Goal: Communication & Community: Answer question/provide support

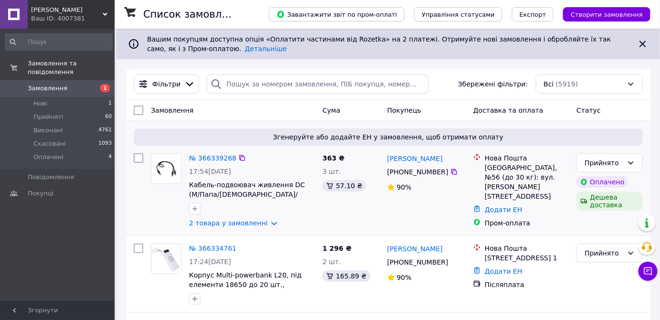
click at [650, 161] on div "Згенеруйте або додайте ЕН у замовлення, щоб отримати оплату № 366339268 17:54, …" at bounding box center [388, 178] width 525 height 115
click at [218, 159] on link "№ 366339268" at bounding box center [212, 158] width 47 height 8
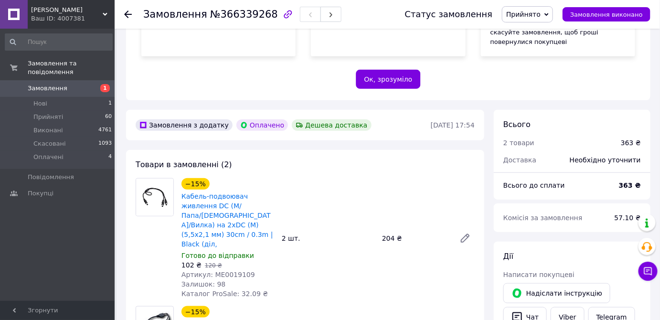
scroll to position [260, 0]
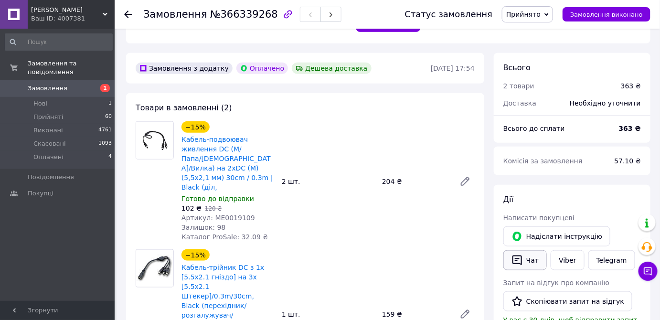
click at [535, 250] on button "Чат" at bounding box center [525, 260] width 43 height 20
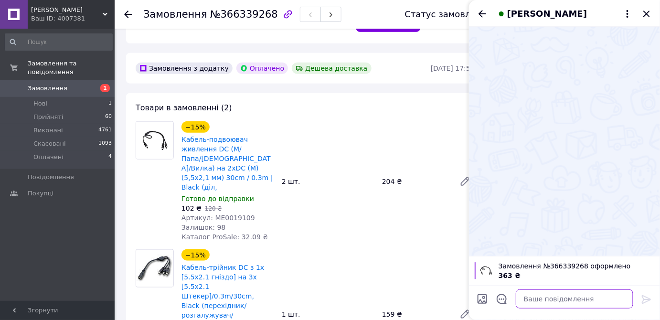
click at [556, 299] on textarea at bounding box center [575, 299] width 118 height 19
paste textarea "Добрий день! Ваше замовлення підтверджено автоматично. Ми можемо подзвонити лиш…"
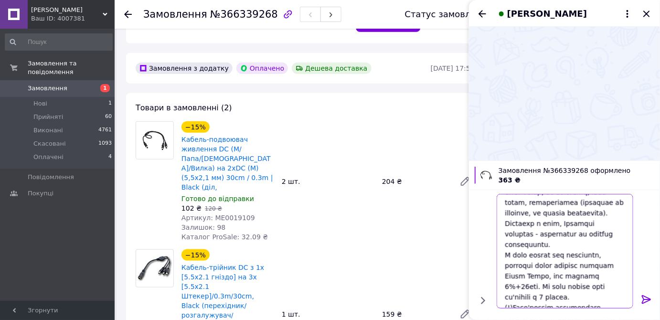
scroll to position [121, 0]
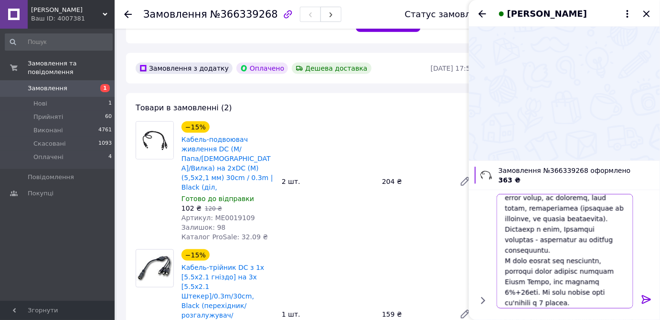
drag, startPoint x: 504, startPoint y: 250, endPoint x: 531, endPoint y: 290, distance: 48.1
click at [531, 290] on textarea at bounding box center [565, 251] width 137 height 115
type textarea "Добрий день! Ваше замовлення підтверджено автоматично. Ми можемо подзвонити лиш…"
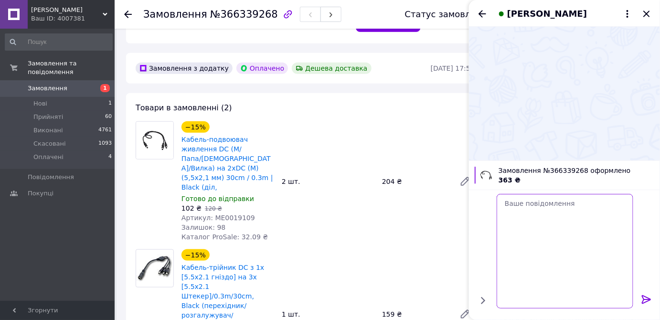
scroll to position [0, 0]
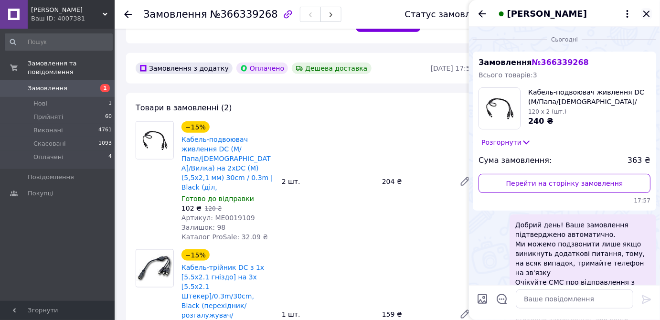
click at [646, 17] on icon "Закрити" at bounding box center [646, 13] width 11 height 11
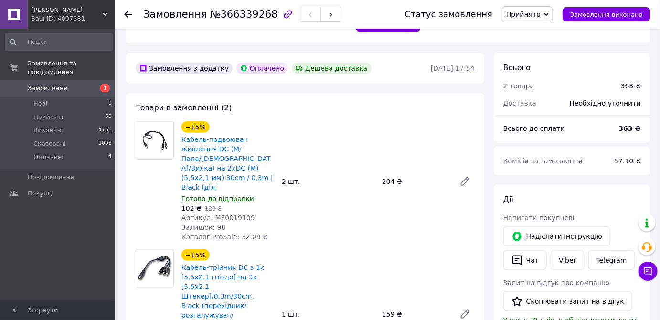
drag, startPoint x: 125, startPoint y: 15, endPoint x: 98, endPoint y: 12, distance: 26.5
click at [125, 15] on icon at bounding box center [128, 15] width 8 height 8
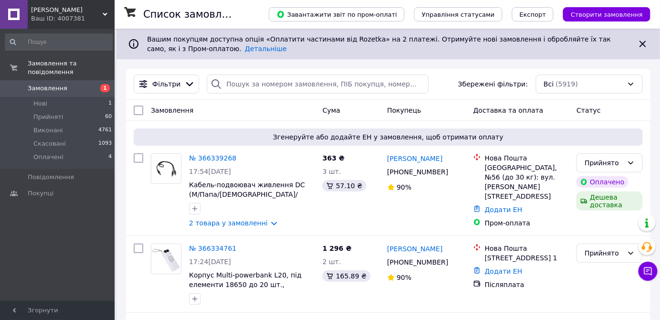
click at [47, 15] on div "Ваш ID: 4007381" at bounding box center [73, 18] width 84 height 9
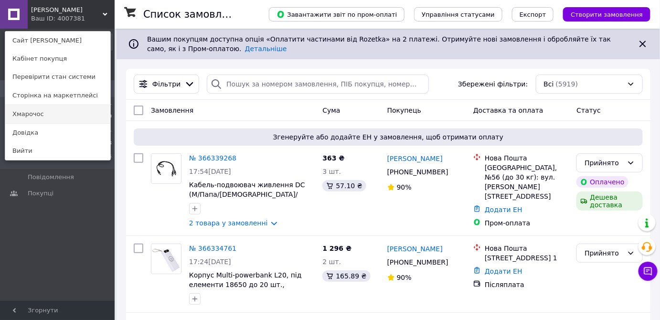
click at [28, 114] on link "Хмарочос" at bounding box center [57, 114] width 105 height 18
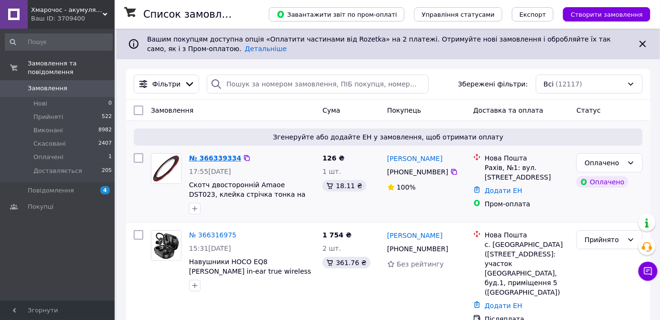
click at [205, 157] on link "№ 366339334" at bounding box center [215, 158] width 52 height 8
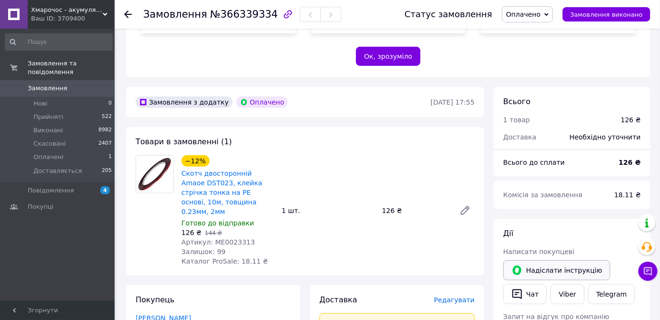
scroll to position [304, 0]
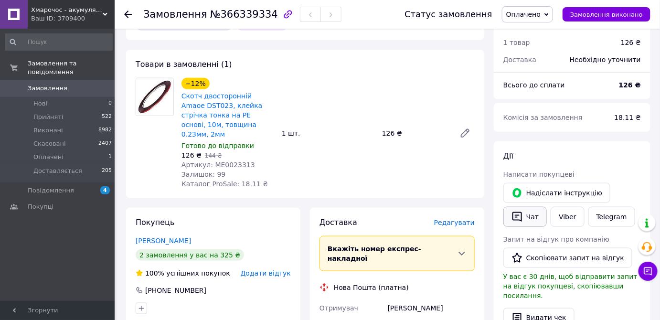
click at [531, 207] on button "Чат" at bounding box center [525, 217] width 43 height 20
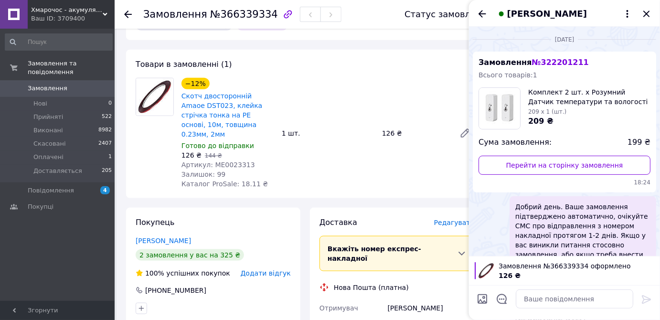
scroll to position [60, 0]
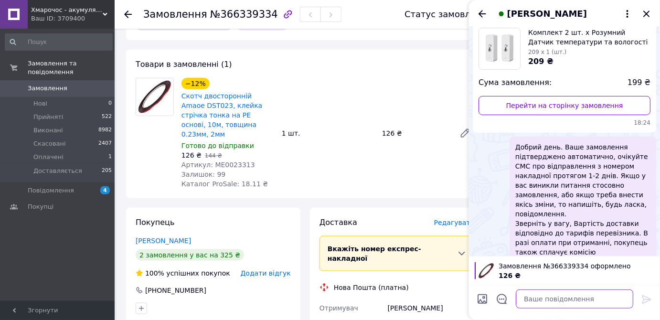
click at [536, 303] on textarea at bounding box center [575, 299] width 118 height 19
paste textarea "Добрий день! Ваше замовлення підтверджено автоматично. Ми можемо подзвонити лиш…"
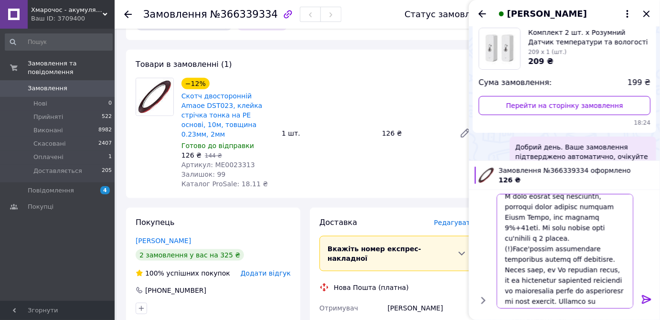
scroll to position [165, 0]
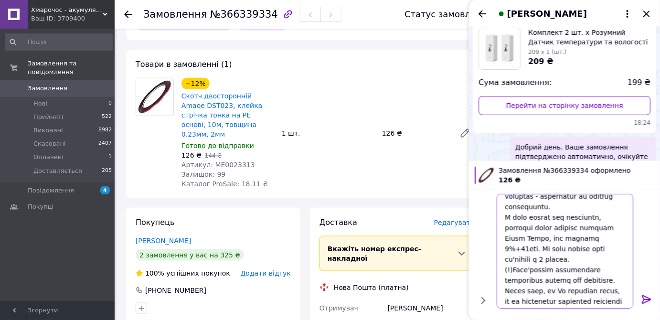
drag, startPoint x: 504, startPoint y: 205, endPoint x: 529, endPoint y: 246, distance: 47.5
click at [529, 246] on textarea at bounding box center [565, 251] width 137 height 115
type textarea "Добрий день! Ваше замовлення підтверджено автоматично. Ми можемо подзвонити лиш…"
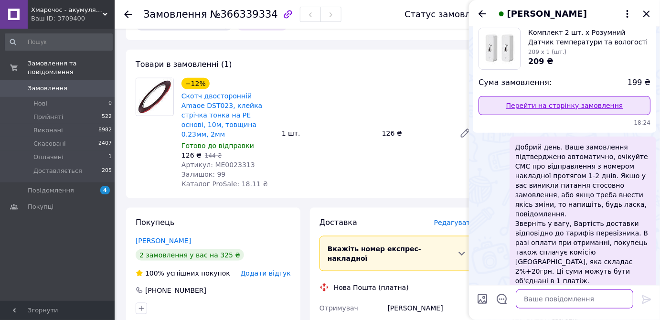
scroll to position [0, 0]
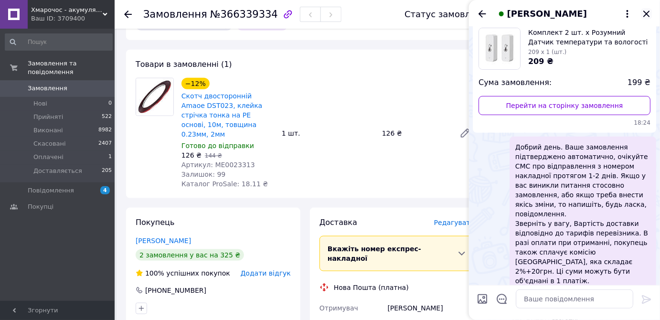
click at [650, 18] on icon "Закрити" at bounding box center [646, 13] width 11 height 11
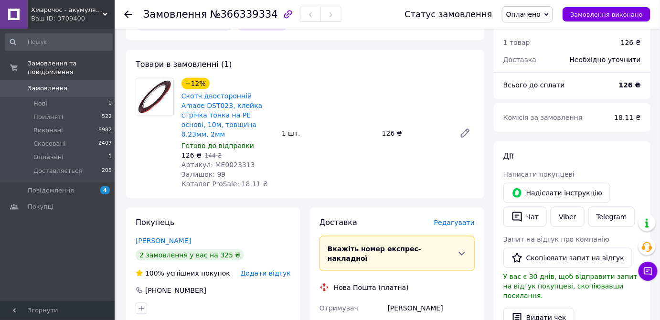
click at [127, 17] on icon at bounding box center [128, 15] width 8 height 8
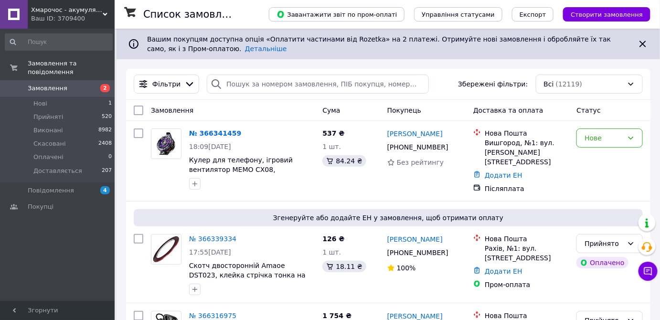
click at [52, 16] on div "Ваш ID: 3709400" at bounding box center [73, 18] width 84 height 9
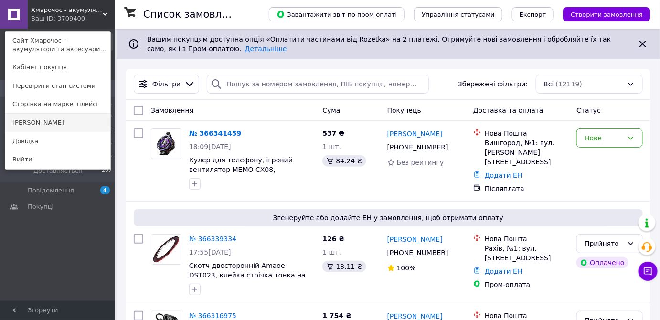
click at [50, 118] on link "[PERSON_NAME]" at bounding box center [57, 123] width 105 height 18
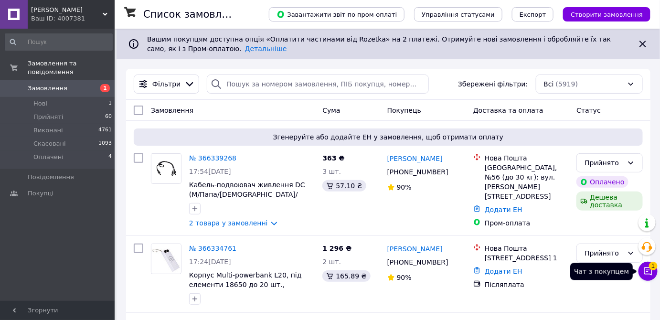
click at [646, 274] on icon at bounding box center [649, 272] width 8 height 8
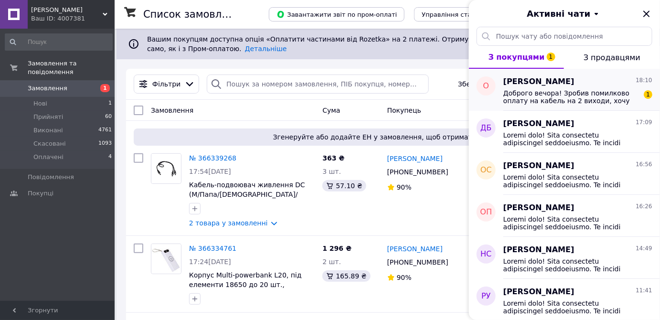
click at [555, 100] on span "Доброго вечора! Зробив помилково оплату на кабель на 2 виходи, хочу скасувати з…" at bounding box center [572, 96] width 136 height 15
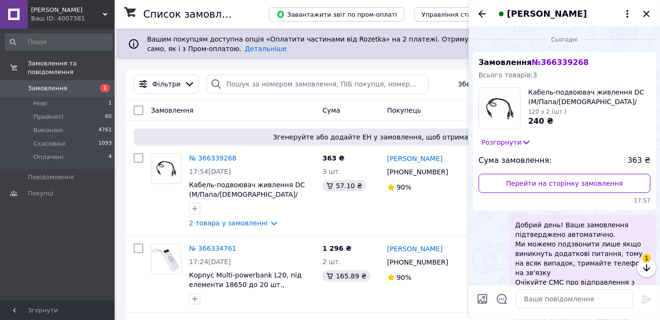
scroll to position [255, 0]
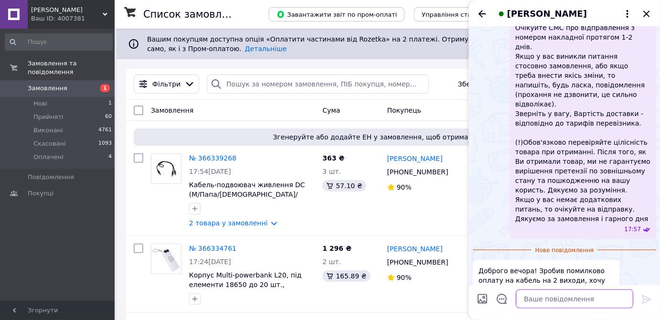
click at [542, 297] on textarea at bounding box center [575, 299] width 118 height 19
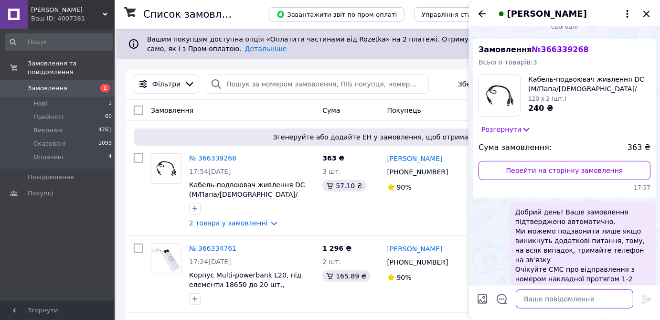
scroll to position [0, 0]
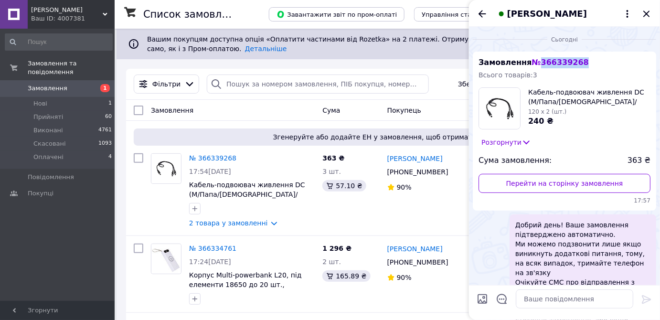
drag, startPoint x: 585, startPoint y: 64, endPoint x: 532, endPoint y: 65, distance: 53.0
click at [532, 65] on div "Замовлення № 366339268 Всього товарів: 3 Кабель-подвоювач живлення DC (M/Папа/M…" at bounding box center [564, 131] width 183 height 159
copy span "366339268"
click at [542, 301] on textarea at bounding box center [575, 299] width 118 height 19
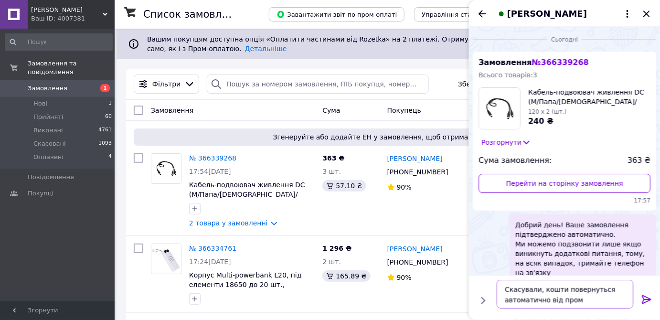
type textarea "Скасували, кошти повернуться автоматично від прому"
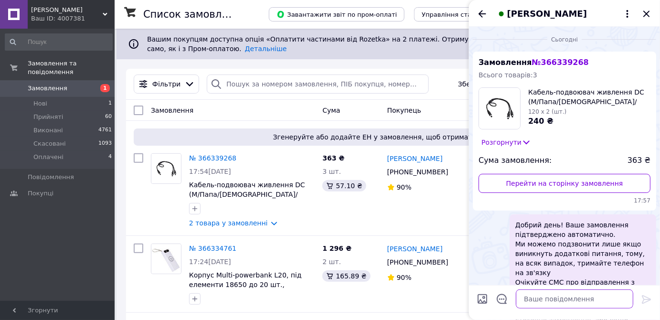
scroll to position [282, 0]
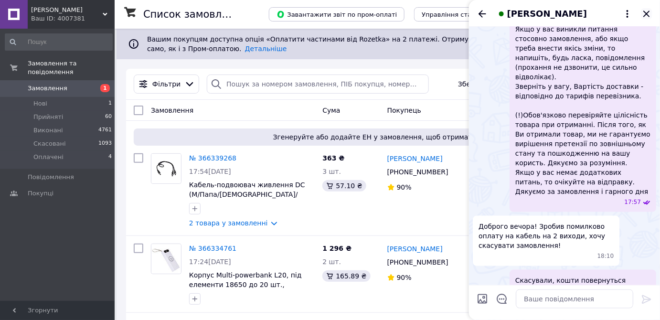
click at [650, 15] on icon "Закрити" at bounding box center [646, 13] width 11 height 11
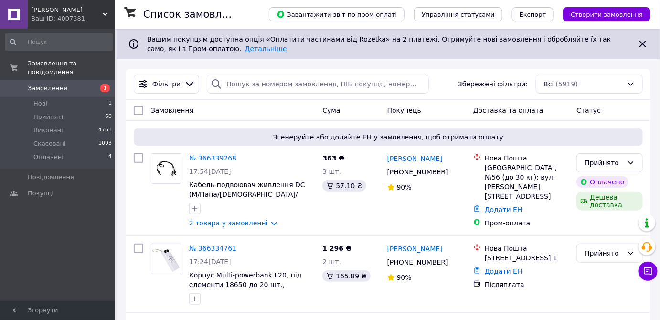
click at [57, 9] on span "[PERSON_NAME]" at bounding box center [67, 10] width 72 height 9
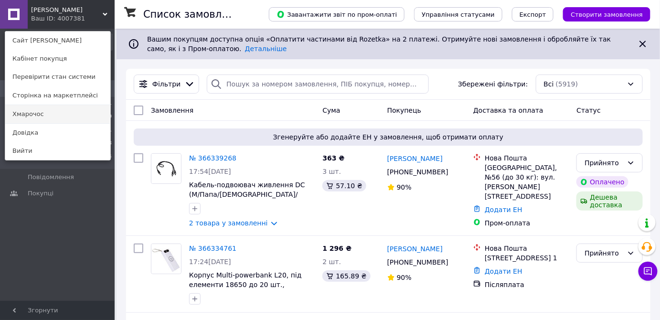
click at [45, 111] on link "Хмарочос" at bounding box center [57, 114] width 105 height 18
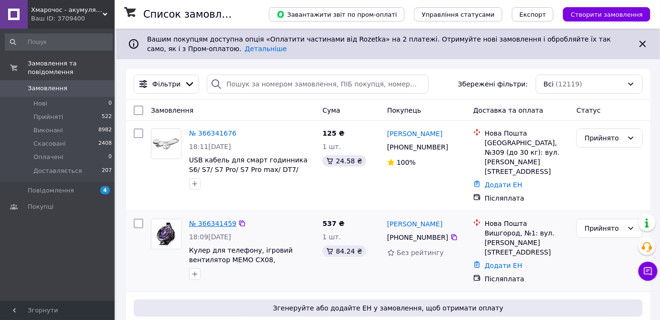
click at [216, 220] on link "№ 366341459" at bounding box center [212, 224] width 47 height 8
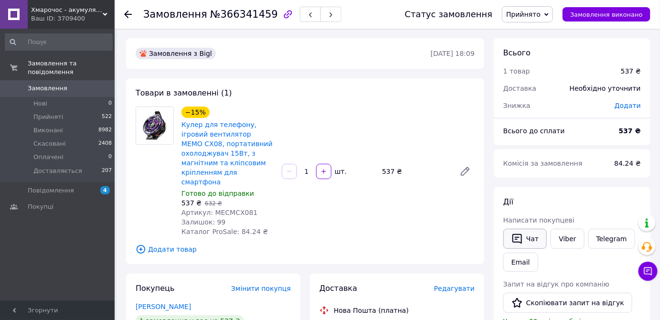
click at [530, 240] on button "Чат" at bounding box center [525, 239] width 43 height 20
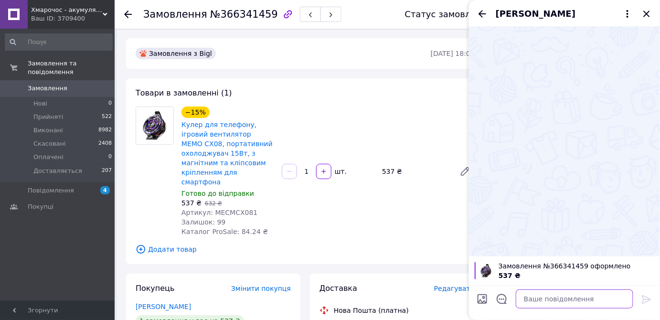
click at [557, 296] on textarea at bounding box center [575, 299] width 118 height 19
paste textarea "Loremi dolo! Sita consectetu adipiscingel seddoeiusmo. Te incidi utlaboreet dol…"
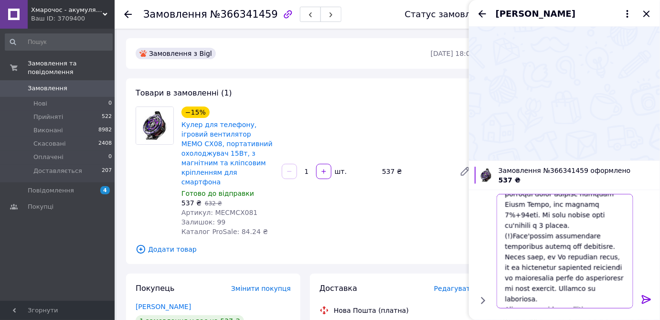
scroll to position [209, 0]
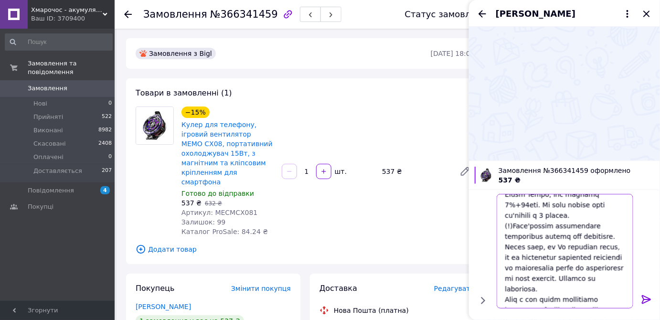
type textarea "Loremi dolo! Sita consectetu adipiscingel seddoeiusmo. Te incidi utlaboreet dol…"
click at [645, 296] on icon at bounding box center [646, 299] width 9 height 9
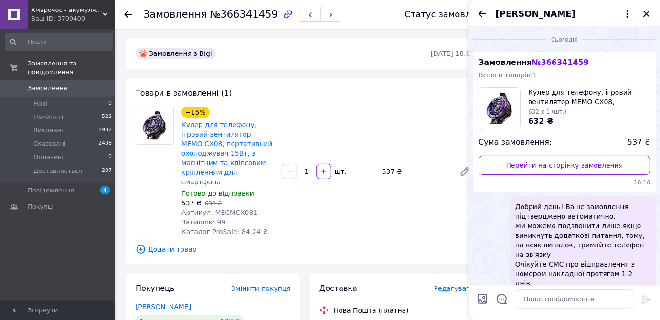
scroll to position [0, 0]
click at [646, 17] on icon "Закрити" at bounding box center [646, 13] width 11 height 11
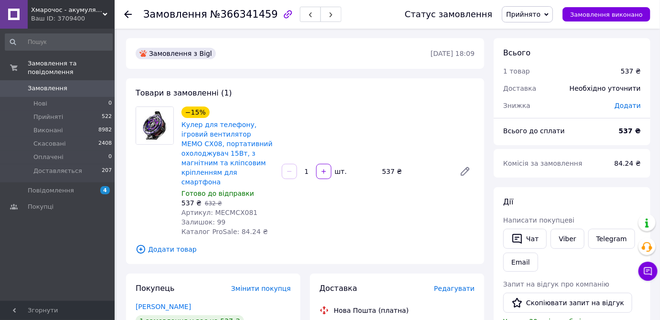
click at [129, 16] on icon at bounding box center [128, 15] width 8 height 8
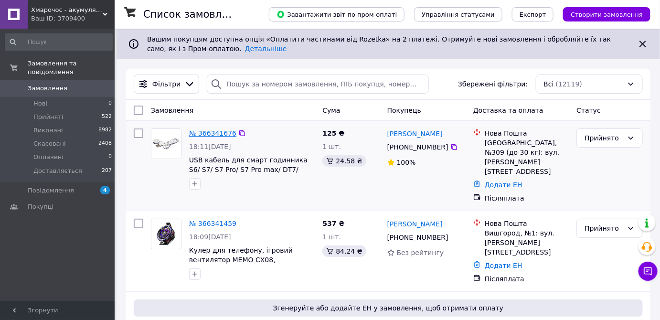
click at [218, 132] on link "№ 366341676" at bounding box center [212, 133] width 47 height 8
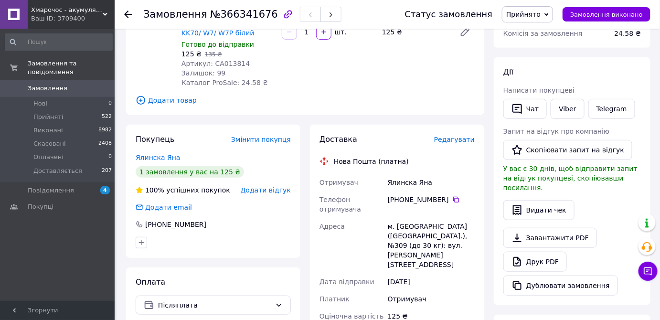
scroll to position [173, 0]
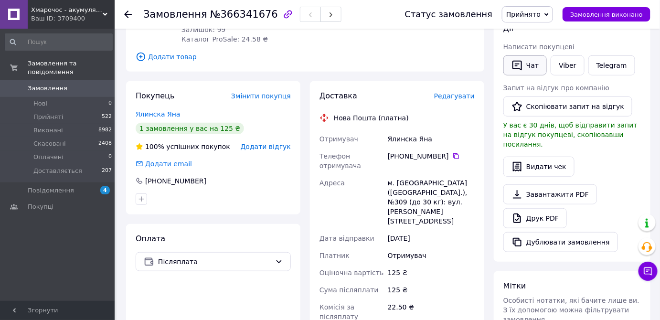
click at [532, 65] on button "Чат" at bounding box center [525, 65] width 43 height 20
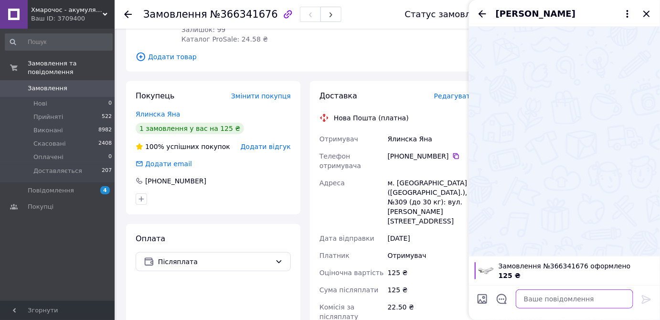
click at [548, 293] on textarea at bounding box center [575, 299] width 118 height 19
paste textarea "Добрий день! Ваше замовлення підтверджено автоматично. Ми можемо подзвонити лиш…"
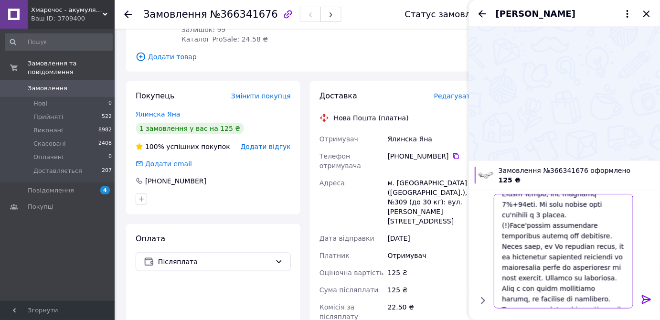
scroll to position [209, 0]
type textarea "Добрий день! Ваше замовлення підтверджено автоматично. Ми можемо подзвонити лиш…"
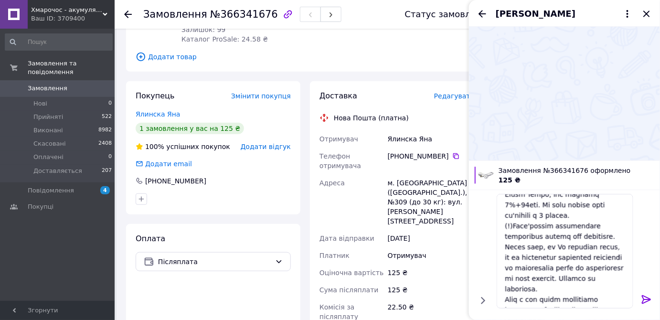
click at [640, 298] on div at bounding box center [646, 301] width 19 height 22
click at [643, 296] on icon at bounding box center [646, 299] width 9 height 9
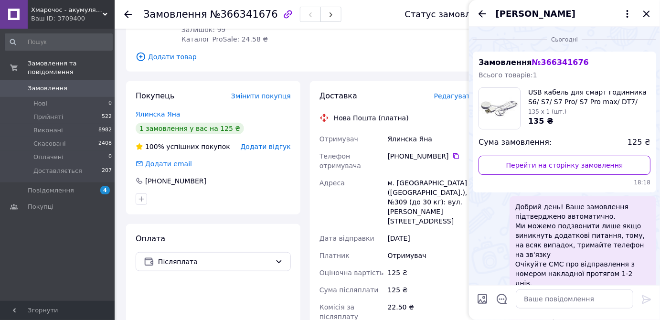
scroll to position [0, 0]
click at [646, 10] on icon "Закрити" at bounding box center [646, 13] width 11 height 11
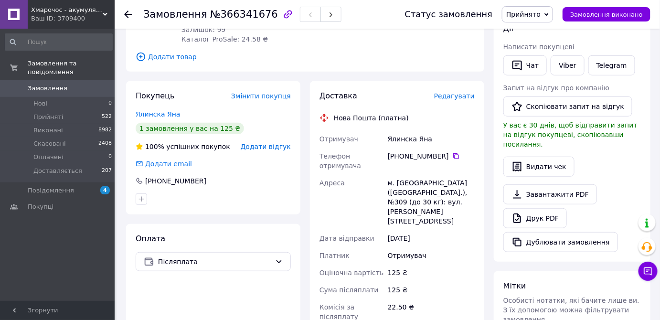
click at [126, 14] on use at bounding box center [128, 15] width 8 height 8
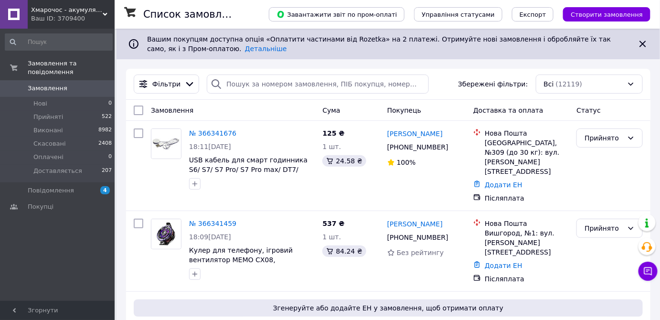
drag, startPoint x: 71, startPoint y: 15, endPoint x: 50, endPoint y: 46, distance: 37.9
click at [70, 16] on div "Ваш ID: 3709400" at bounding box center [73, 18] width 84 height 9
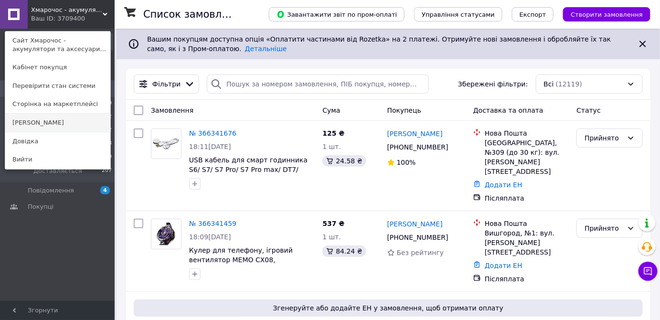
click at [33, 122] on link "[PERSON_NAME]" at bounding box center [57, 123] width 105 height 18
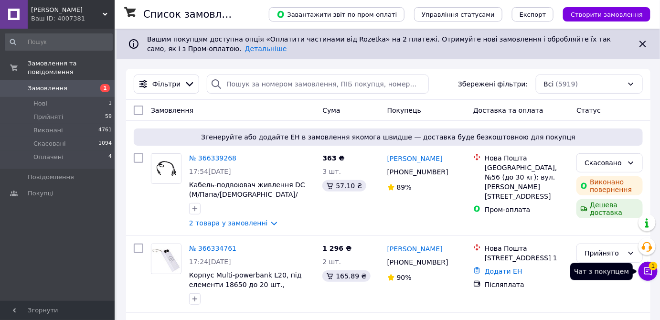
click at [641, 267] on button "Чат з покупцем 1" at bounding box center [648, 271] width 19 height 19
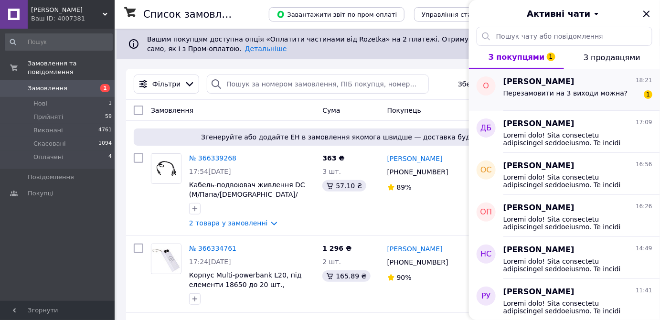
click at [538, 97] on div "Перезамовити на 3 виходи можна?" at bounding box center [566, 95] width 125 height 13
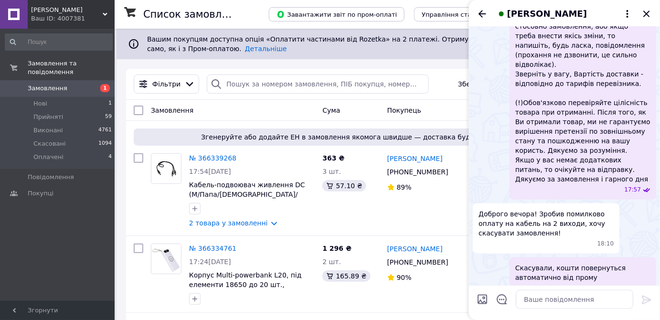
scroll to position [324, 0]
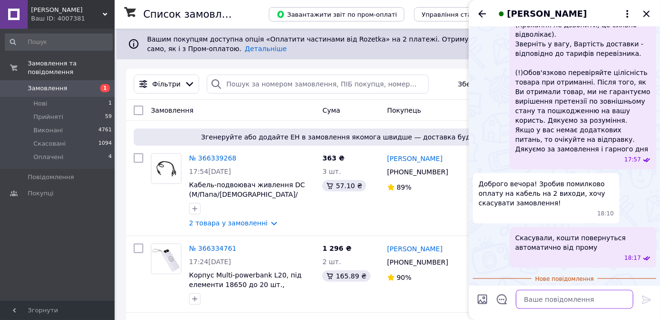
click at [537, 298] on textarea at bounding box center [575, 299] width 118 height 19
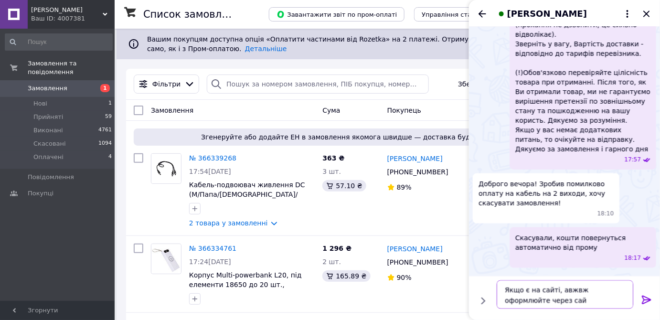
type textarea "Якщо є на сайті, авжвж оформлюйте через сайт"
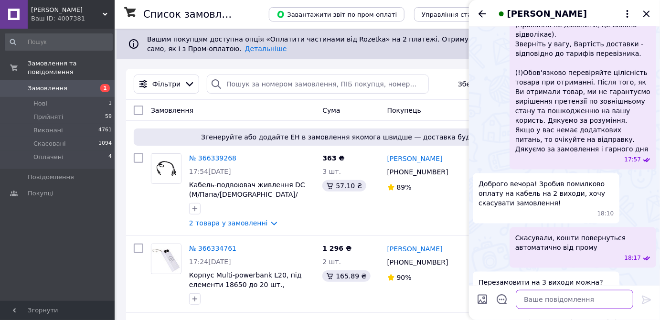
scroll to position [352, 0]
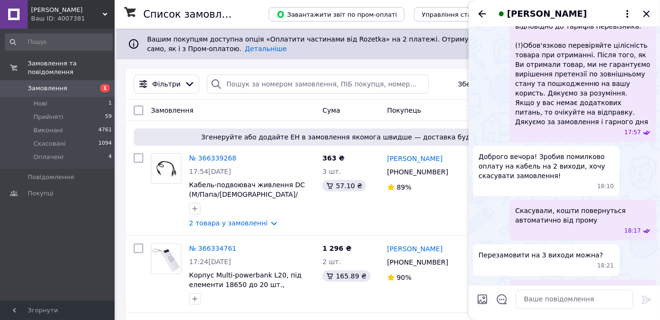
click at [646, 19] on icon "Закрити" at bounding box center [646, 13] width 11 height 11
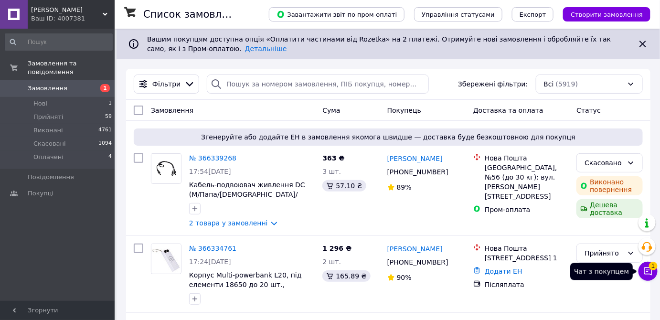
click at [652, 274] on icon at bounding box center [649, 272] width 8 height 8
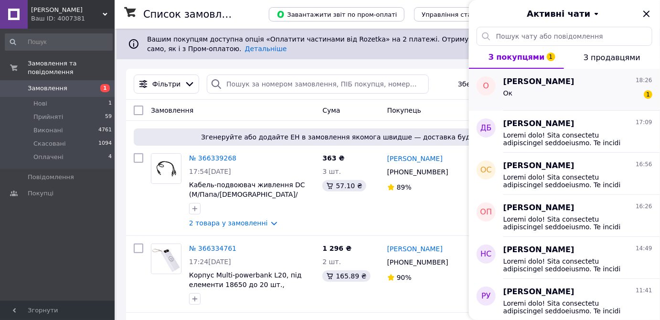
click at [595, 107] on div "[PERSON_NAME] 18:26 Ок 1" at bounding box center [582, 90] width 157 height 42
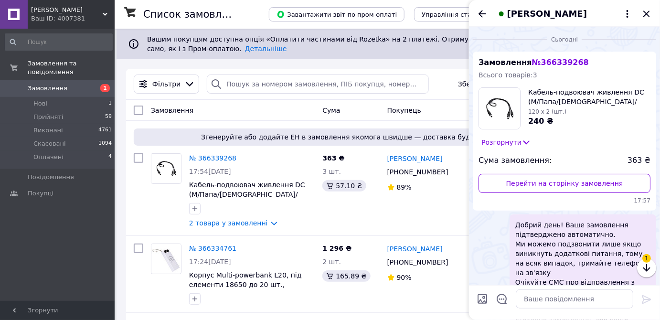
scroll to position [394, 0]
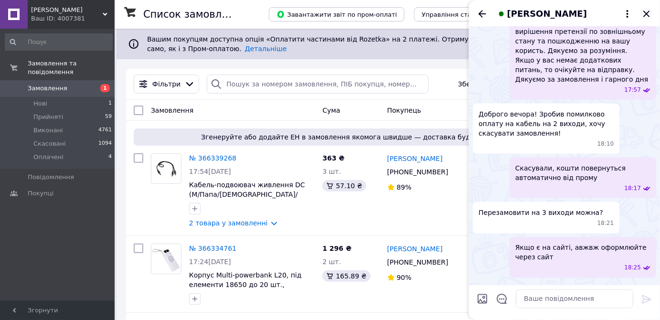
click at [647, 21] on div "[PERSON_NAME]" at bounding box center [564, 13] width 191 height 27
click at [645, 15] on icon "Закрити" at bounding box center [647, 14] width 6 height 6
